Goal: Find specific page/section: Find specific page/section

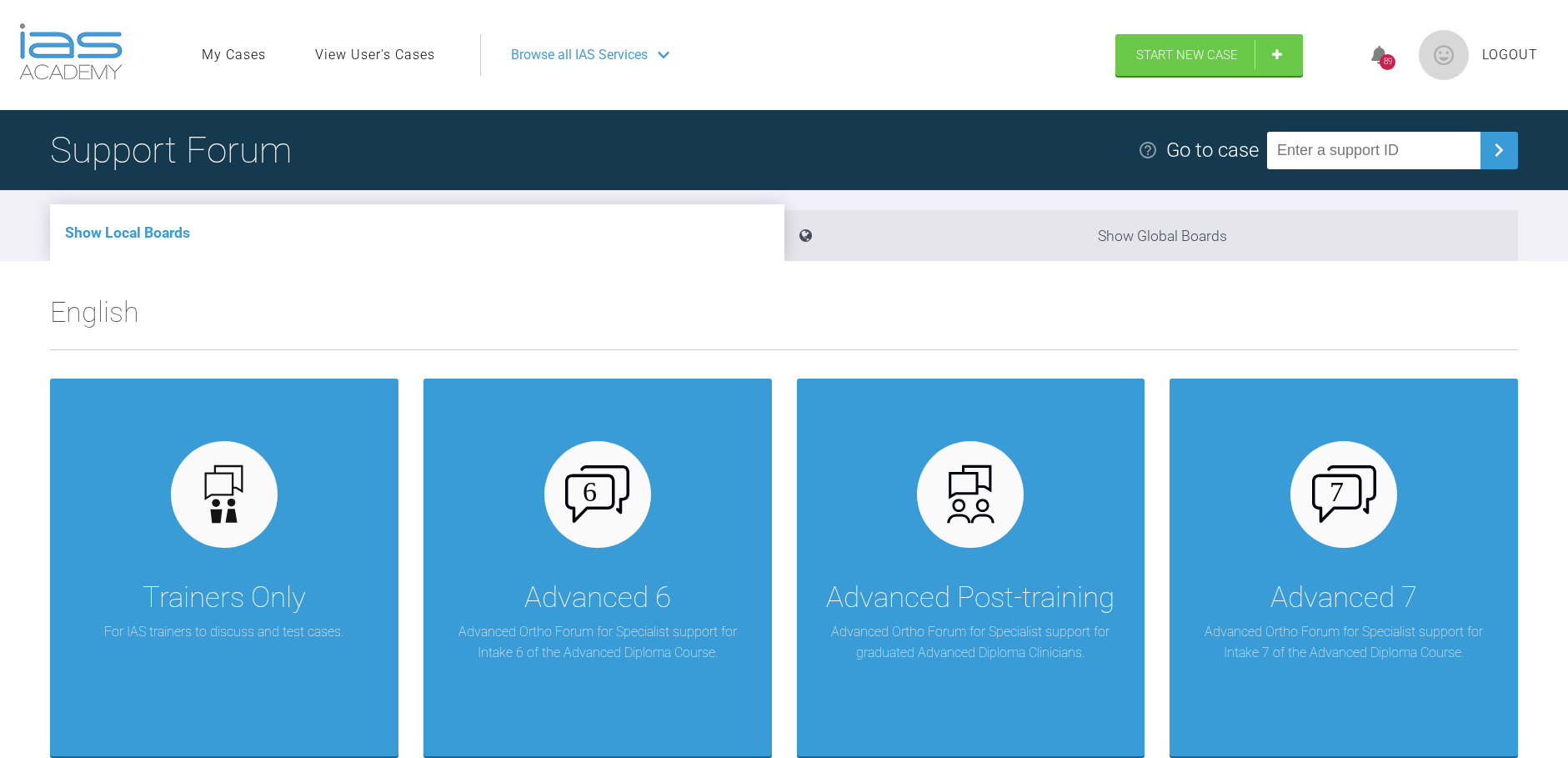
click at [369, 72] on ul "My Cases View User's Cases" at bounding box center [341, 55] width 278 height 41
click at [369, 58] on link "View User's Cases" at bounding box center [375, 55] width 120 height 22
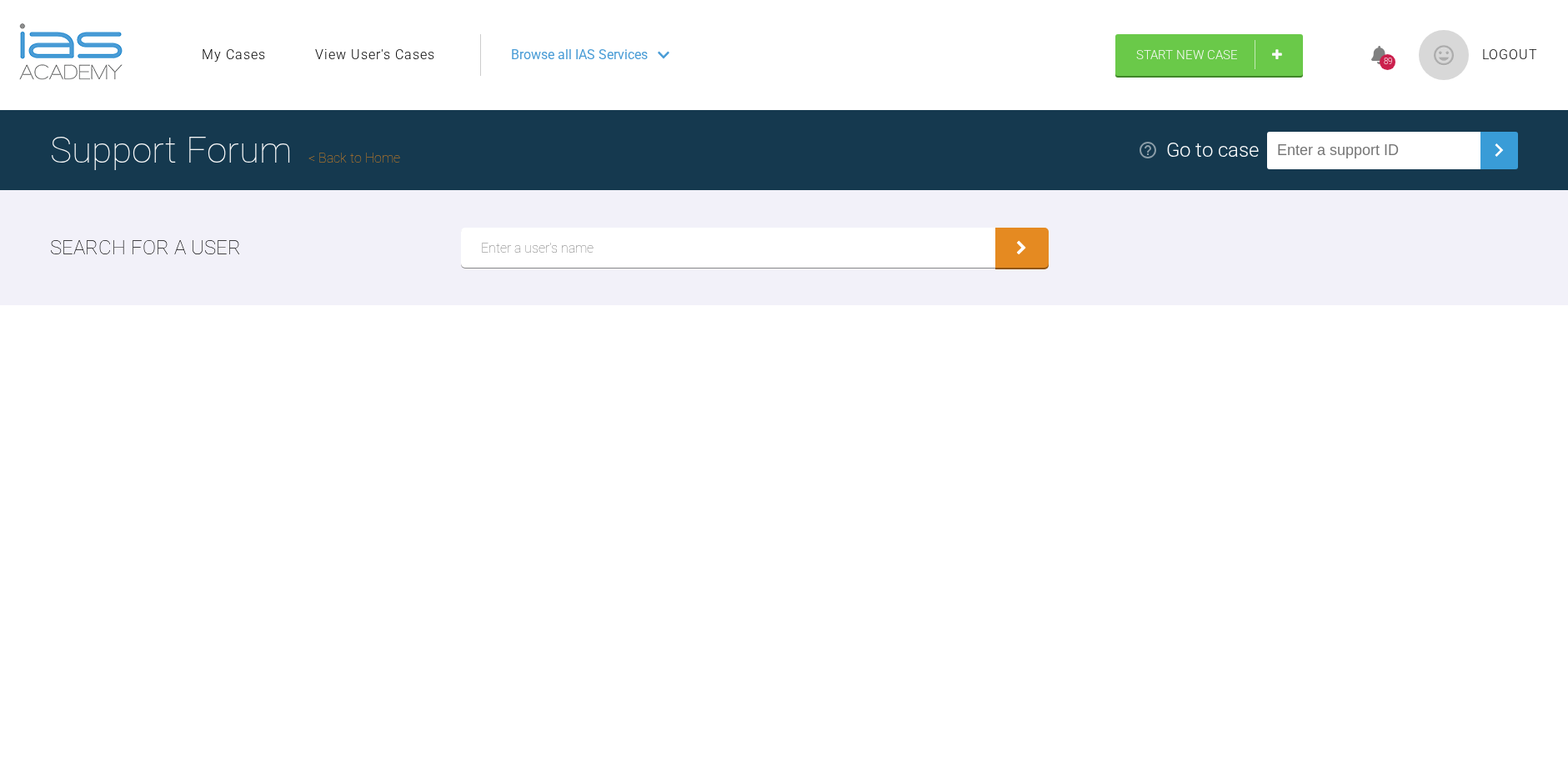
click at [660, 261] on input "text" at bounding box center [727, 247] width 533 height 40
type input "[PERSON_NAME] fair"
click at [995, 227] on button "submit" at bounding box center [1021, 247] width 53 height 40
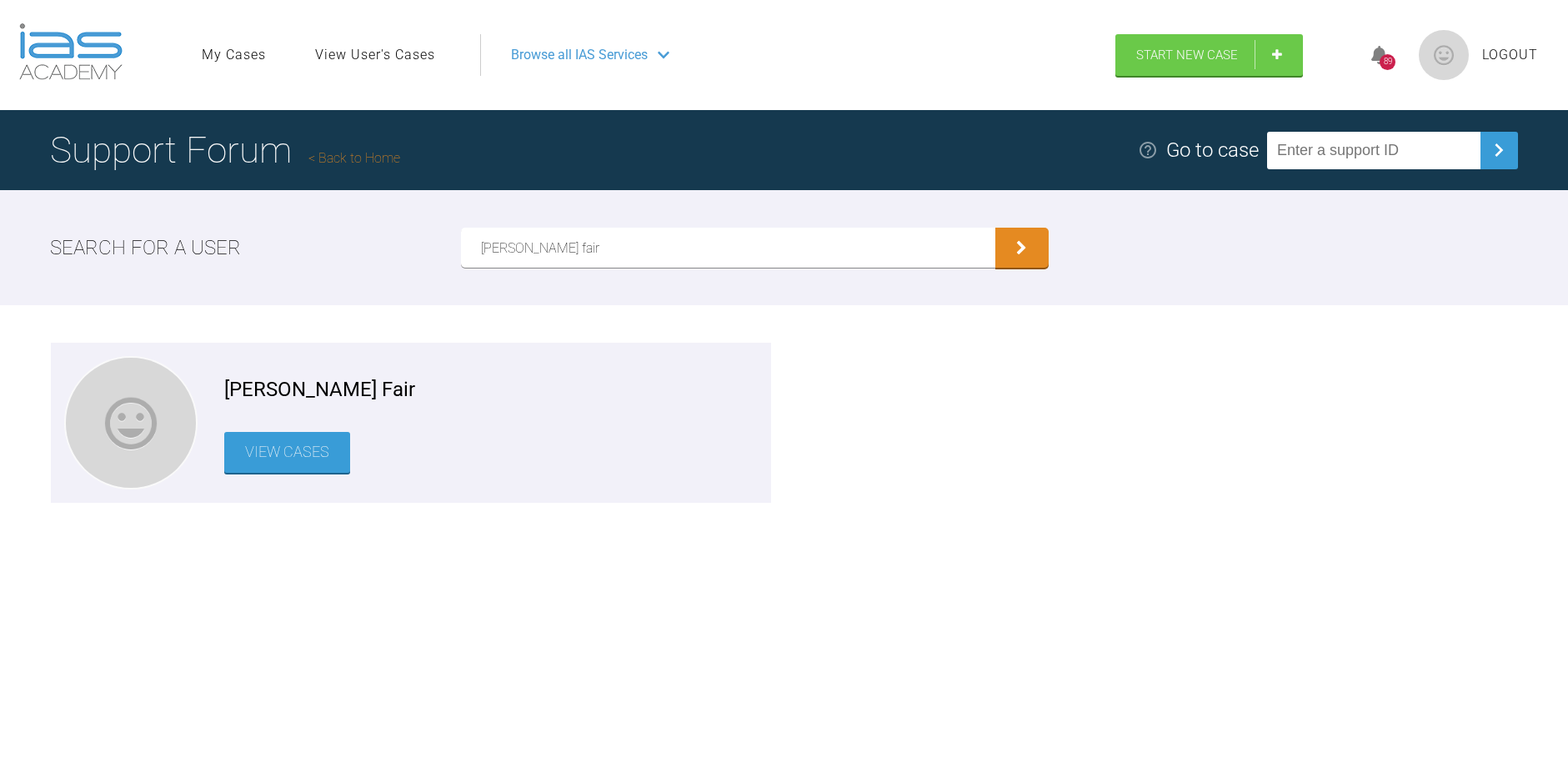
click at [283, 462] on link "View Cases" at bounding box center [287, 452] width 126 height 41
